Goal: Navigation & Orientation: Go to known website

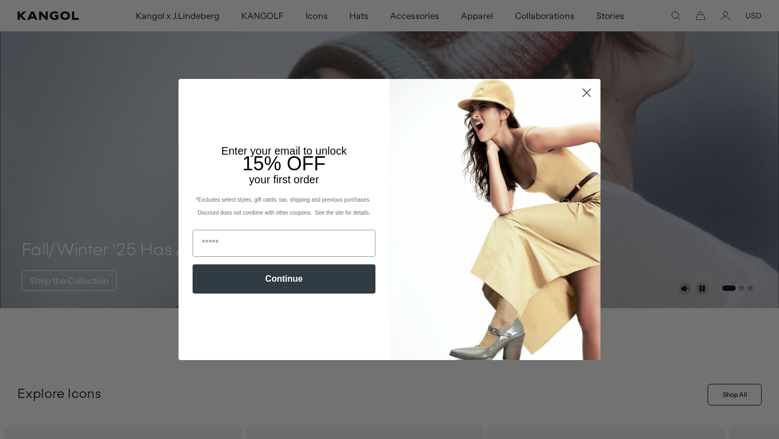
scroll to position [0, 223]
click at [586, 94] on circle "Close dialog" at bounding box center [587, 93] width 18 height 18
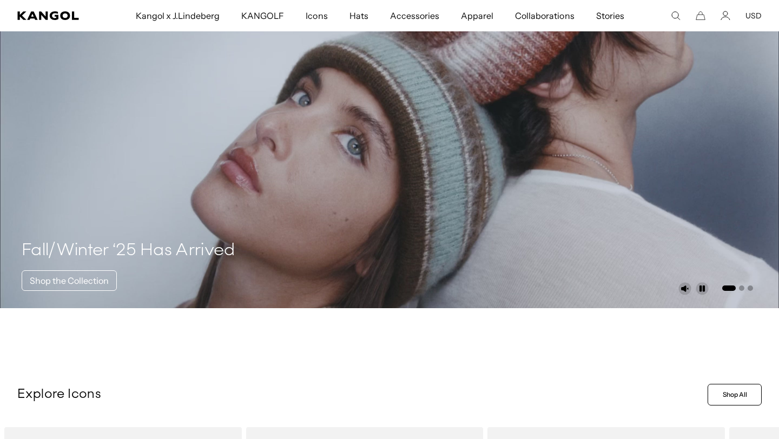
scroll to position [0, 0]
click at [585, 94] on div "Close dialog Enter your email to unlock 15% OFF your first order *Excludes sele…" at bounding box center [390, 219] width 444 height 281
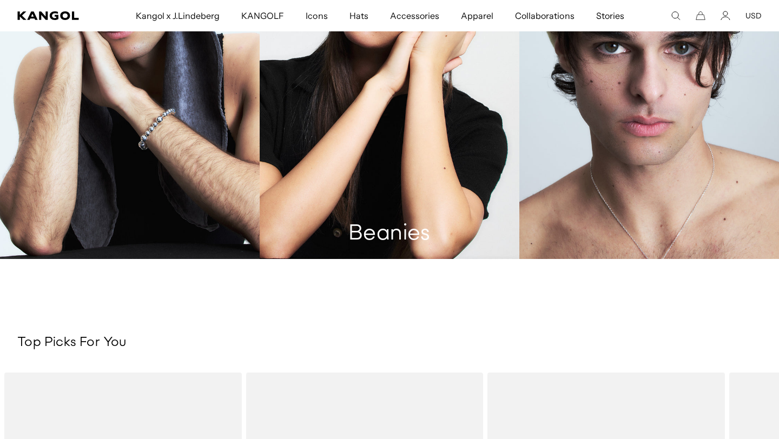
scroll to position [0, 223]
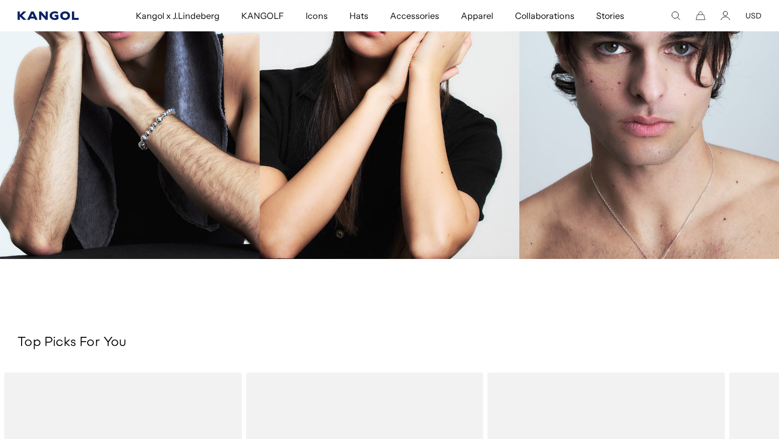
click at [62, 19] on icon "Kangol" at bounding box center [47, 15] width 61 height 9
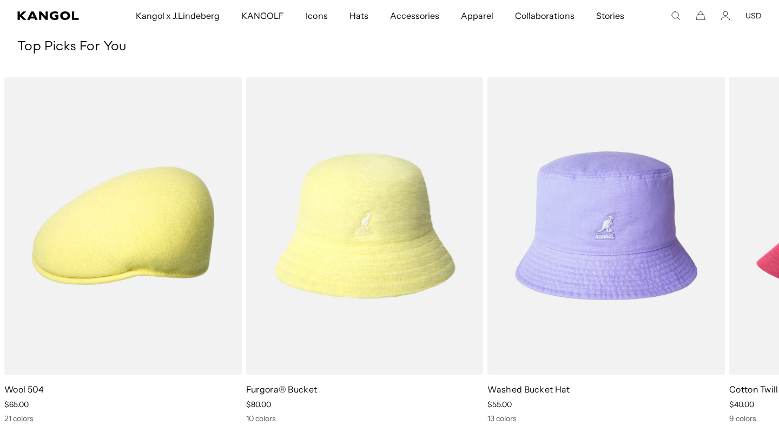
scroll to position [0, 223]
